Goal: Information Seeking & Learning: Learn about a topic

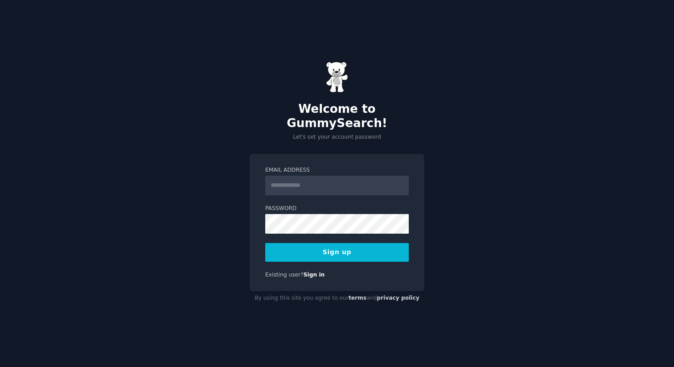
click at [301, 179] on input "Email Address" at bounding box center [337, 186] width 144 height 20
type input "**********"
click at [291, 246] on button "Sign up" at bounding box center [337, 252] width 144 height 19
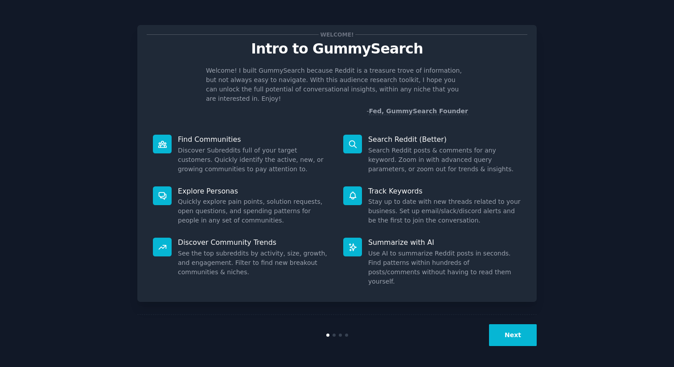
click at [503, 328] on button "Next" at bounding box center [513, 335] width 48 height 22
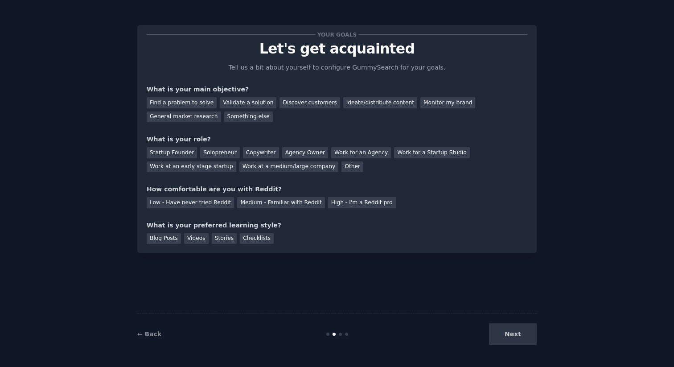
click at [501, 331] on div "Next" at bounding box center [470, 334] width 133 height 22
click at [163, 156] on div "Startup Founder" at bounding box center [172, 152] width 50 height 11
click at [179, 103] on div "Find a problem to solve" at bounding box center [182, 102] width 70 height 11
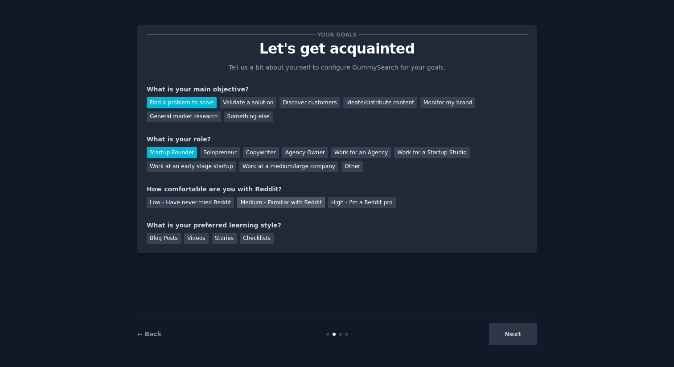
click at [294, 199] on div "Medium - Familiar with Reddit" at bounding box center [280, 202] width 87 height 11
click at [171, 240] on div "Blog Posts" at bounding box center [164, 238] width 34 height 11
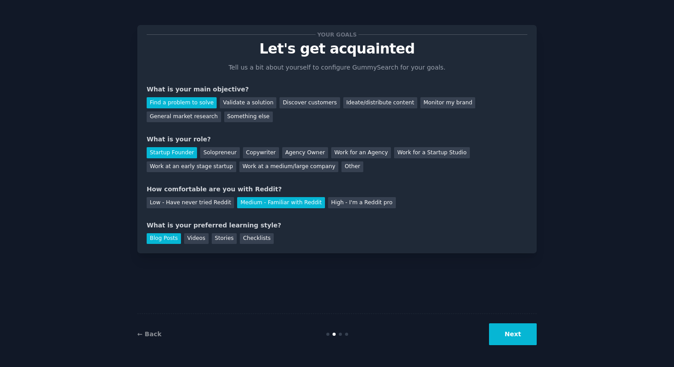
click at [504, 338] on button "Next" at bounding box center [513, 334] width 48 height 22
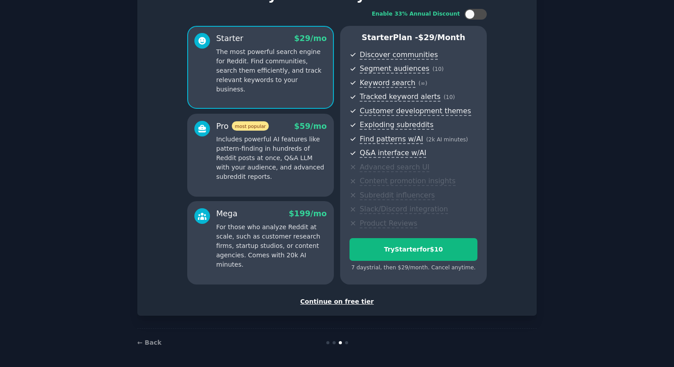
scroll to position [56, 0]
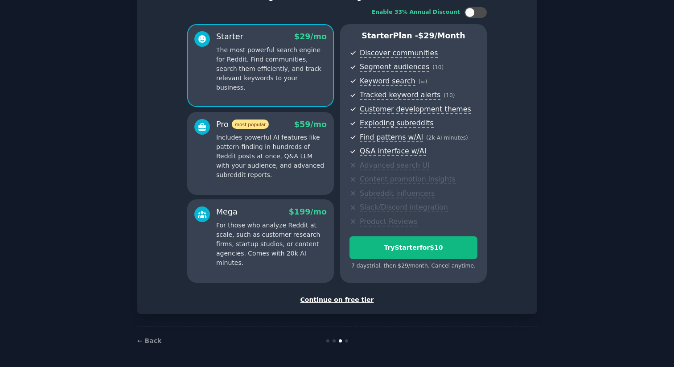
click at [340, 303] on div "Continue on free tier" at bounding box center [337, 299] width 381 height 9
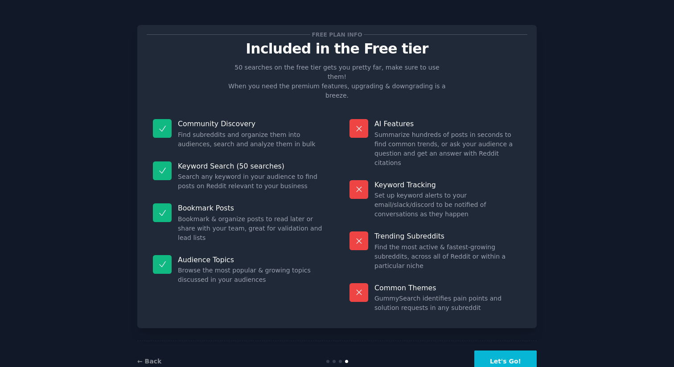
click at [503, 351] on button "Let's Go!" at bounding box center [506, 362] width 62 height 22
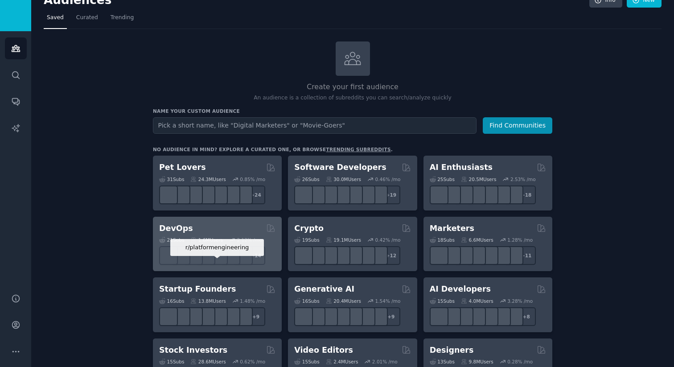
scroll to position [11, 0]
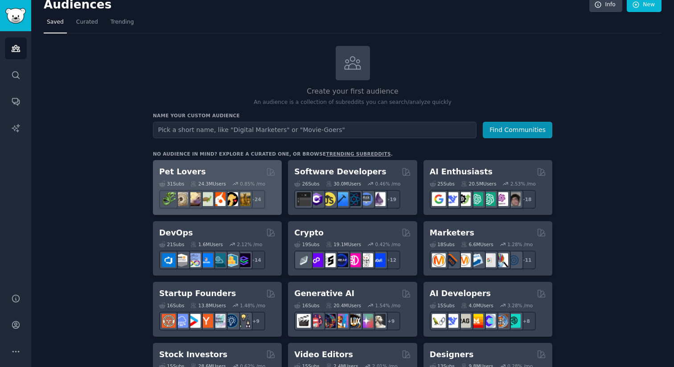
click at [170, 165] on div "Pet Lovers 31 Sub s 24.3M Users 0.85 % /mo r/DogBreeds101, r/Dogowners, r/DogTr…" at bounding box center [217, 187] width 129 height 55
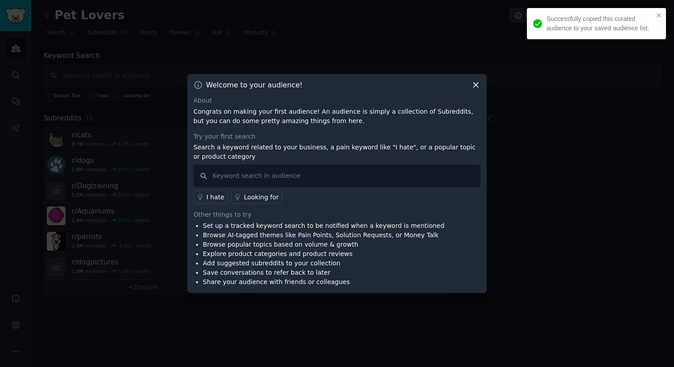
click at [477, 81] on icon at bounding box center [475, 84] width 9 height 9
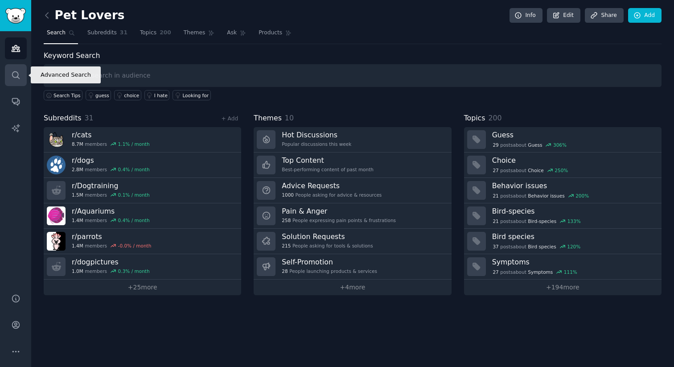
click at [12, 77] on icon "Sidebar" at bounding box center [15, 74] width 9 height 9
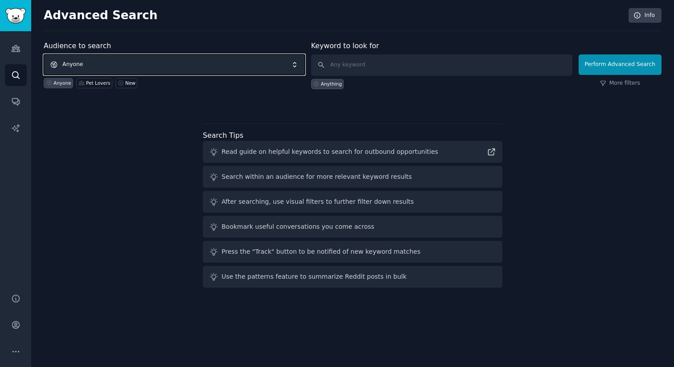
click at [189, 66] on span "Anyone" at bounding box center [174, 64] width 261 height 21
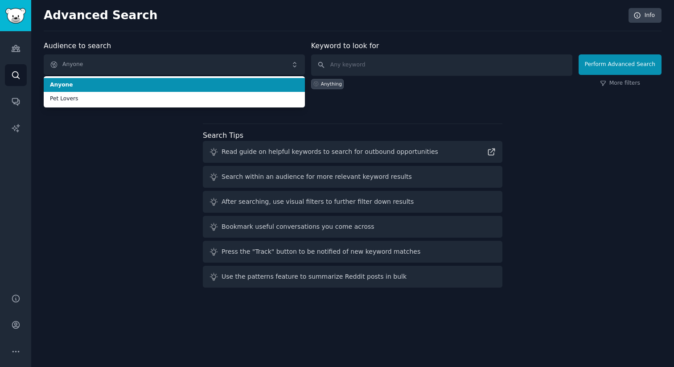
click at [198, 83] on span "Anyone" at bounding box center [174, 85] width 249 height 8
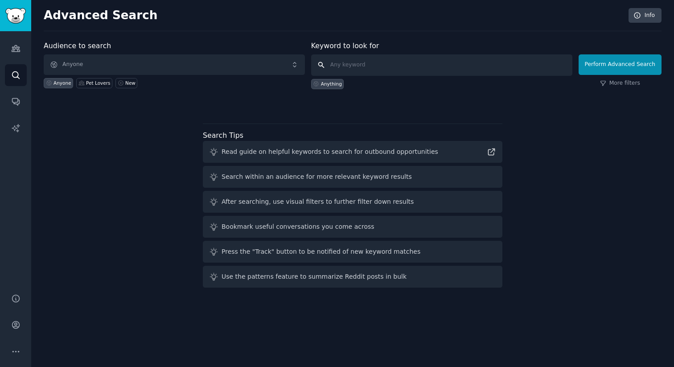
click at [380, 62] on input "text" at bounding box center [441, 64] width 261 height 21
type input "notion tips"
click at [609, 62] on button "Perform Advanced Search" at bounding box center [620, 64] width 83 height 21
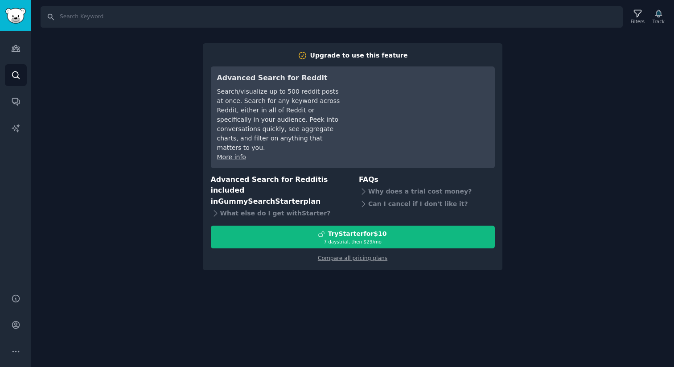
click at [248, 282] on div "Search Filters Track Upgrade to use this feature Advanced Search for Reddit Sea…" at bounding box center [352, 183] width 643 height 367
click at [81, 105] on div "Search Filters Track Upgrade to use this feature Advanced Search for Reddit Sea…" at bounding box center [352, 183] width 643 height 367
click at [110, 200] on div "Search Filters Track Upgrade to use this feature Advanced Search for Reddit Sea…" at bounding box center [352, 183] width 643 height 367
click at [11, 52] on icon "Sidebar" at bounding box center [15, 48] width 9 height 9
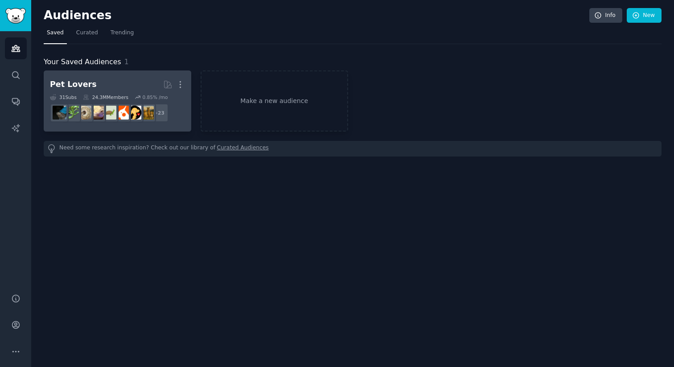
click at [153, 85] on h2 "Pet Lovers Curated by GummySearch More" at bounding box center [117, 85] width 135 height 16
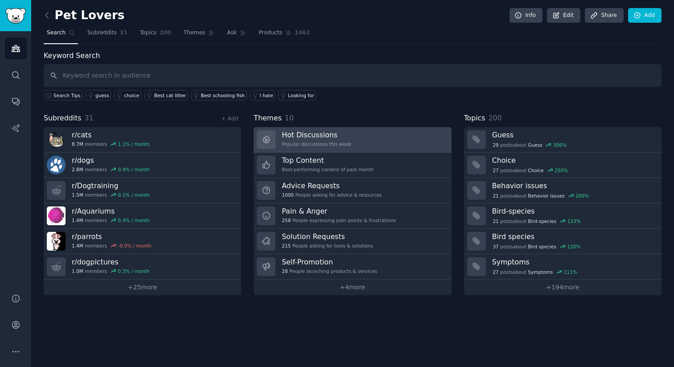
click at [378, 148] on link "Hot Discussions Popular discussions this week" at bounding box center [353, 139] width 198 height 25
